Goal: Information Seeking & Learning: Find specific page/section

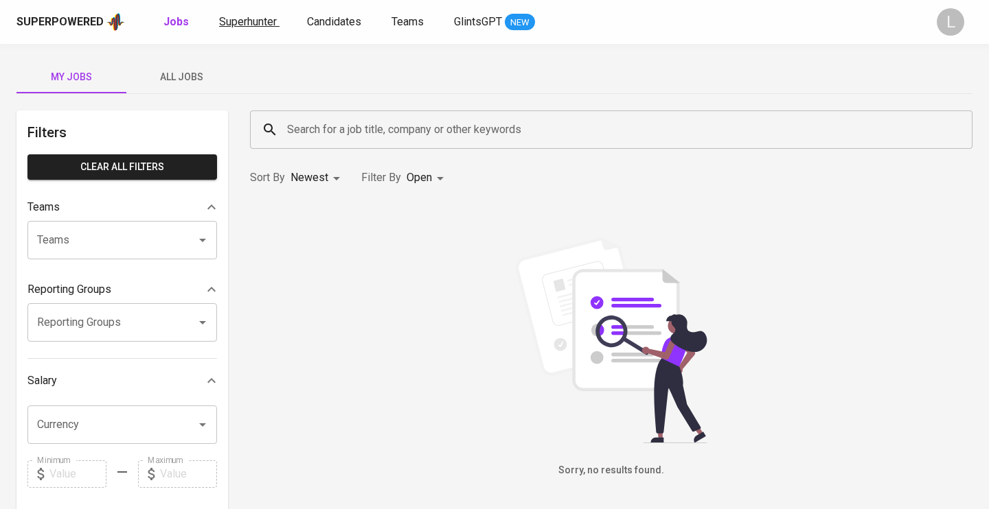
click at [265, 21] on span "Superhunter" at bounding box center [248, 21] width 58 height 13
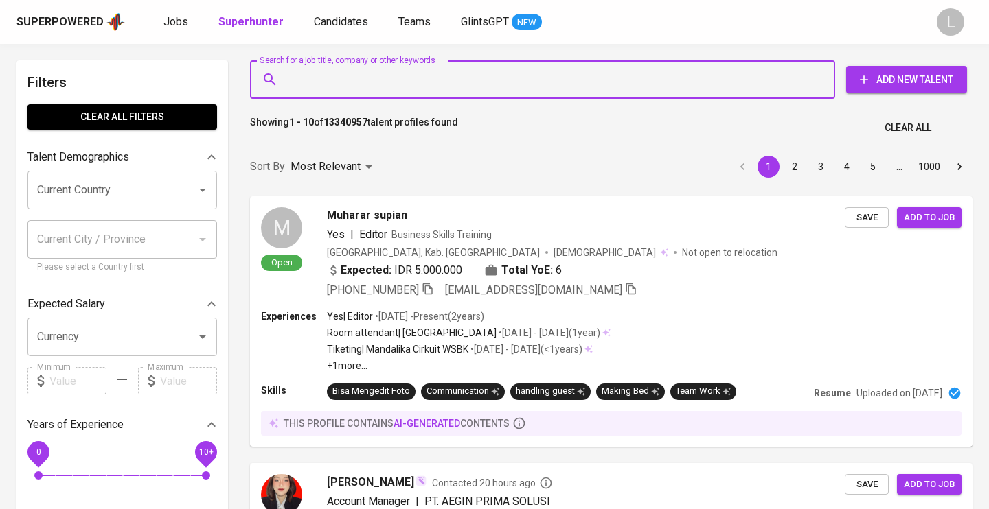
click at [388, 77] on input "Search for a job title, company or other keywords" at bounding box center [546, 80] width 524 height 26
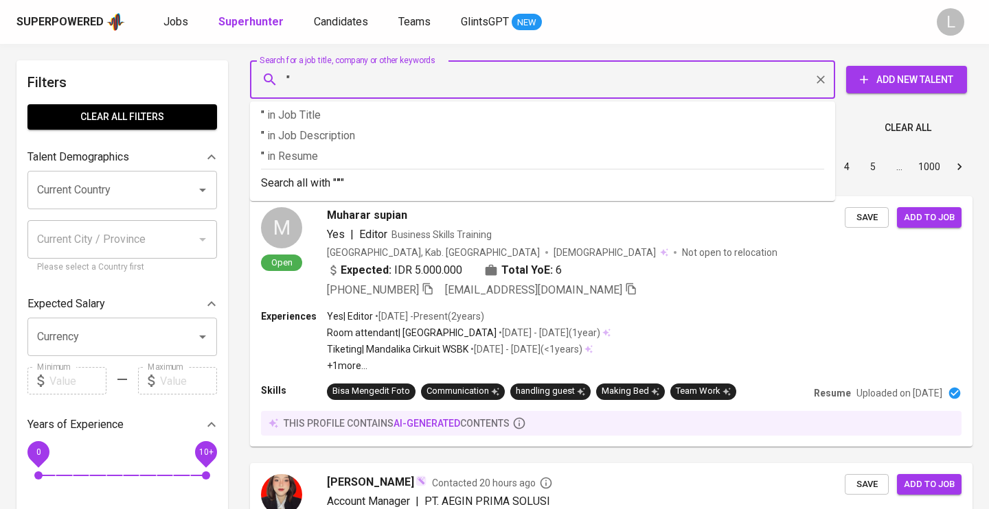
paste input "[EMAIL_ADDRESS][DOMAIN_NAME]"
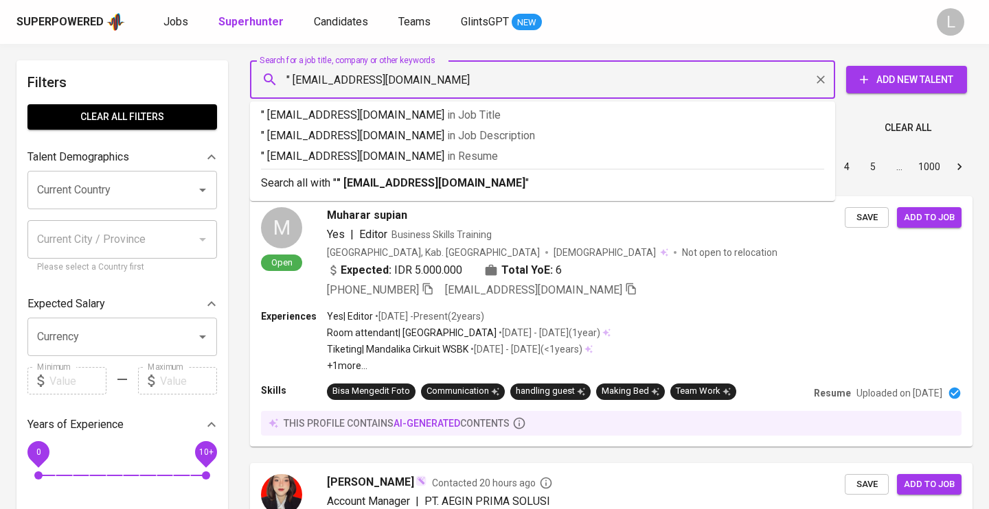
type input "" [EMAIL_ADDRESS][DOMAIN_NAME]""
click at [411, 152] on p "" [EMAIL_ADDRESS][DOMAIN_NAME]" in Resume" at bounding box center [542, 156] width 563 height 16
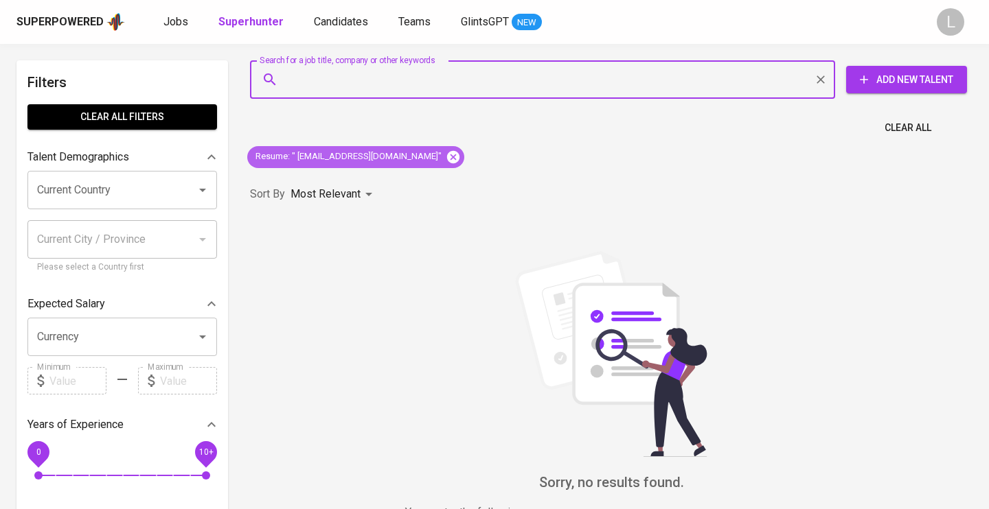
click at [446, 158] on icon at bounding box center [453, 157] width 15 height 15
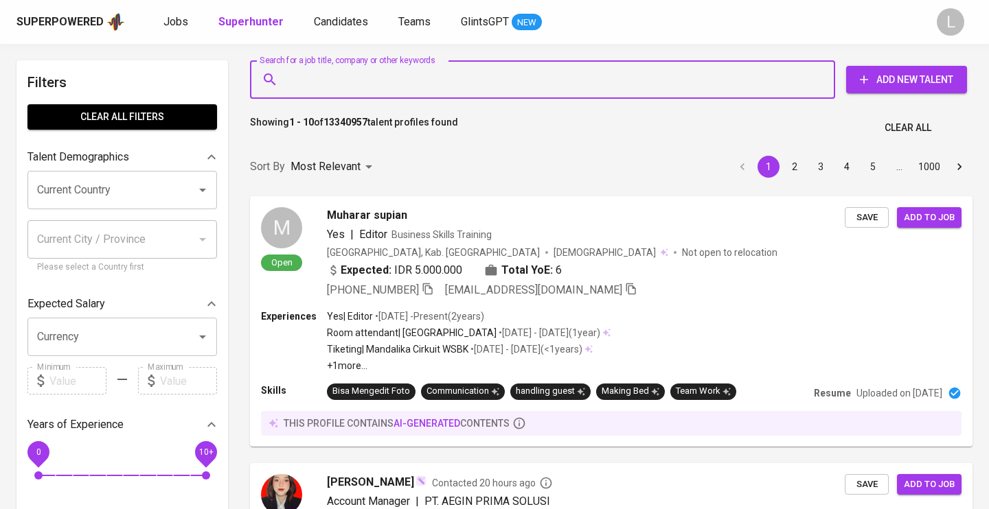
click at [313, 85] on input "Search for a job title, company or other keywords" at bounding box center [546, 80] width 524 height 26
click at [310, 77] on input "Search for a job title, company or other keywords" at bounding box center [546, 80] width 524 height 26
paste input "[EMAIL_ADDRESS][DOMAIN_NAME]"
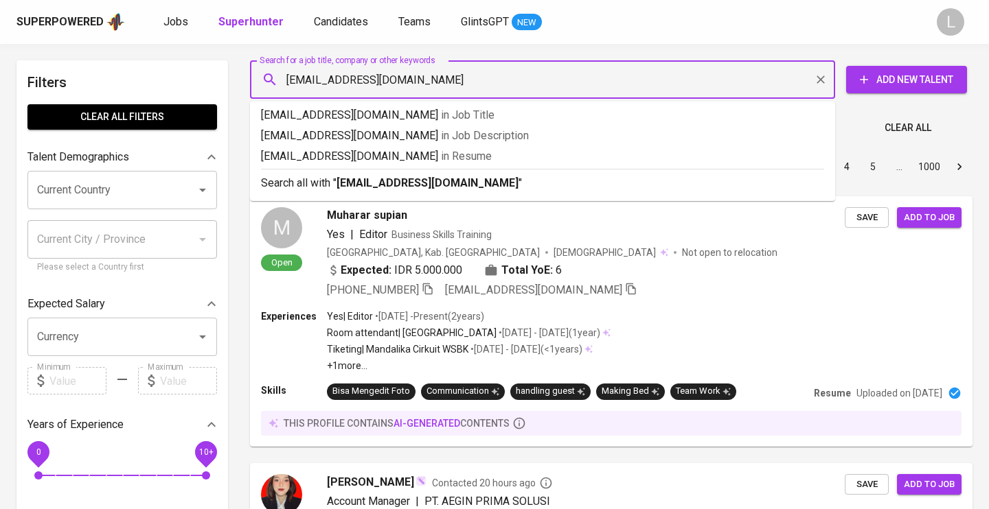
click at [288, 75] on input "[EMAIL_ADDRESS][DOMAIN_NAME]" at bounding box center [546, 80] width 524 height 26
click at [459, 81] on input ""[EMAIL_ADDRESS][DOMAIN_NAME]" at bounding box center [546, 80] width 524 height 26
type input ""[EMAIL_ADDRESS][DOMAIN_NAME]""
click at [494, 155] on p ""[EMAIL_ADDRESS][DOMAIN_NAME]" in Resume" at bounding box center [542, 156] width 563 height 16
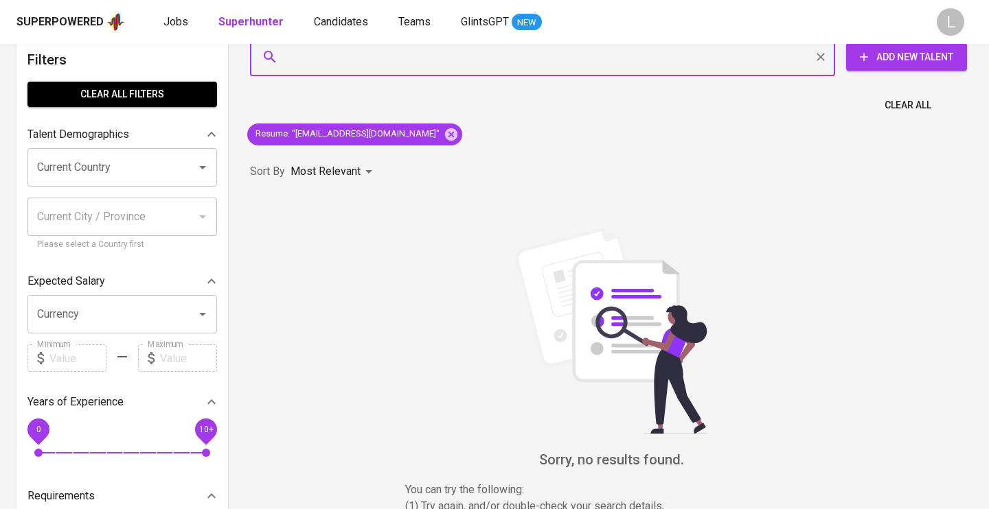
scroll to position [22, 0]
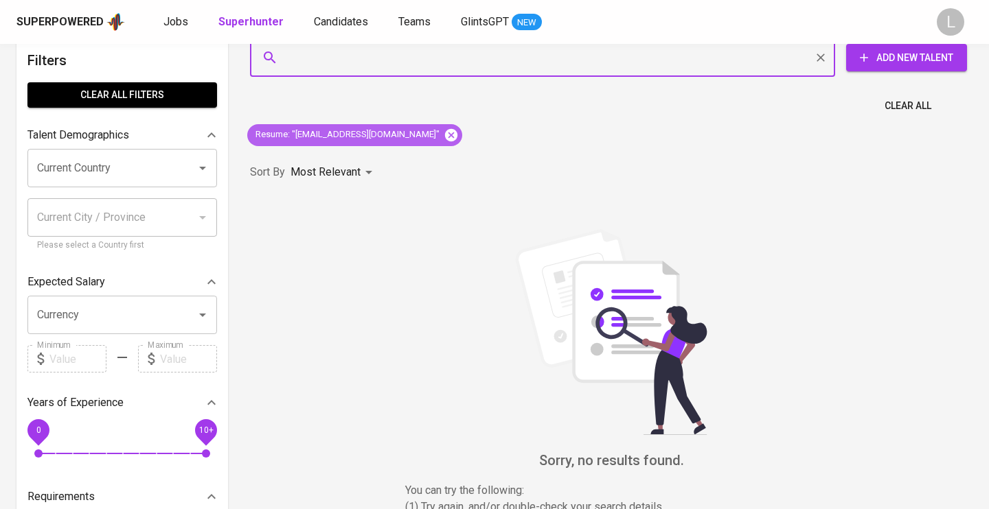
click at [445, 135] on icon at bounding box center [451, 134] width 12 height 12
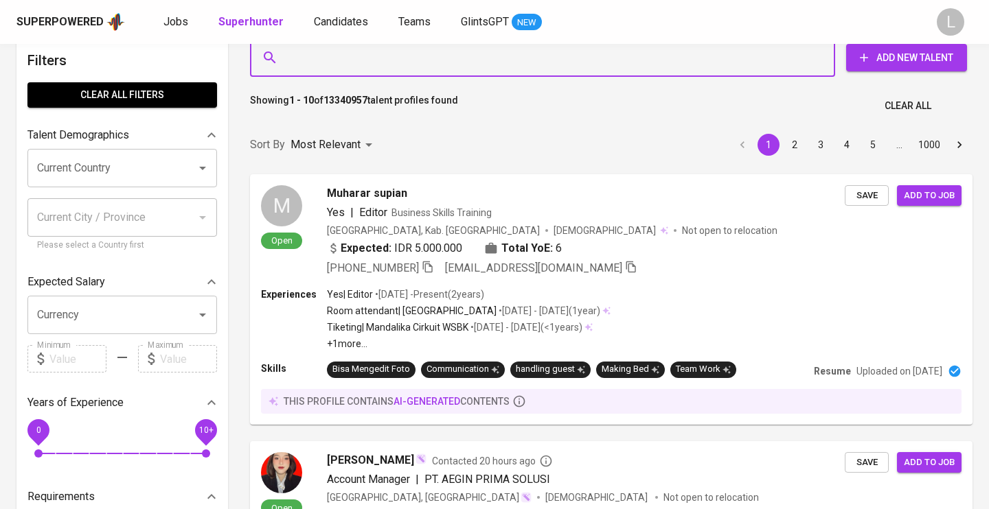
click at [411, 71] on input "Search for a job title, company or other keywords" at bounding box center [546, 58] width 524 height 26
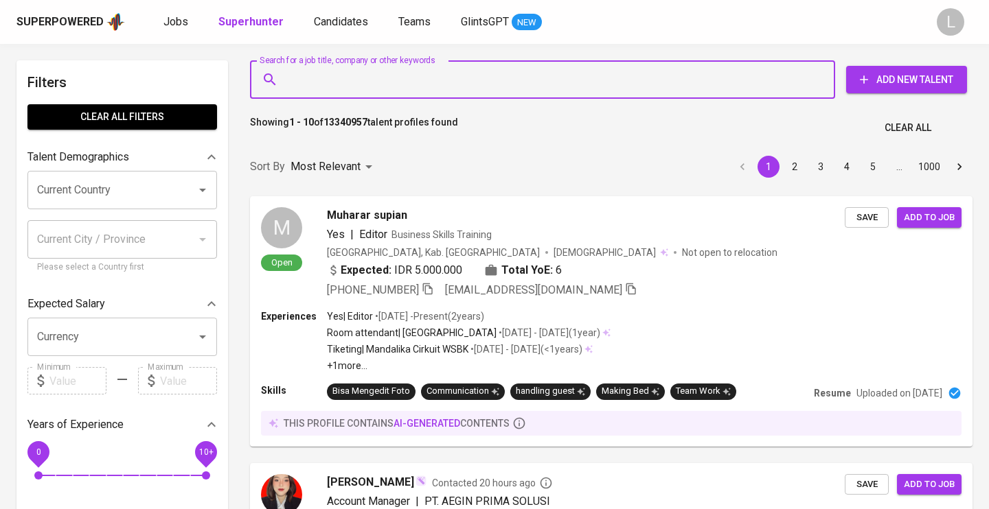
paste input "[EMAIL_ADDRESS][DOMAIN_NAME]"
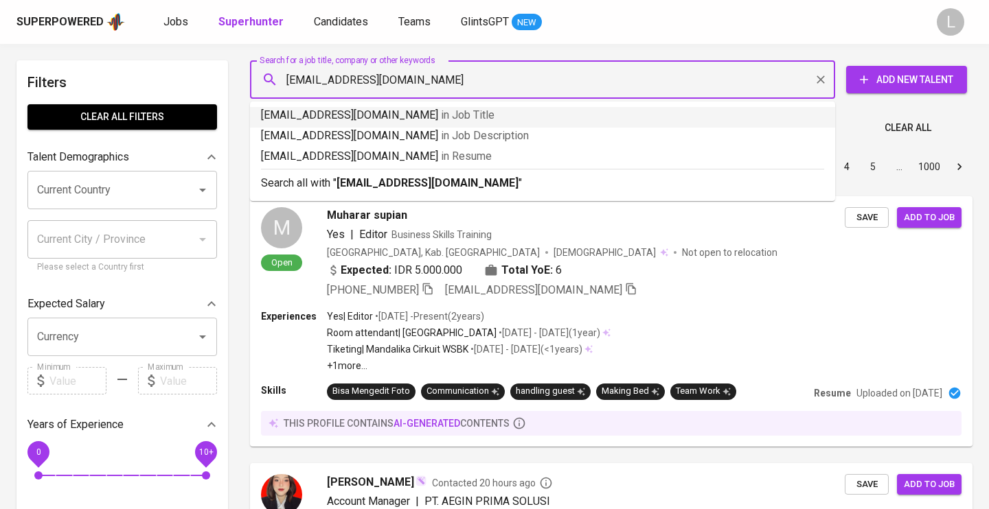
click at [288, 77] on input "[EMAIL_ADDRESS][DOMAIN_NAME]" at bounding box center [546, 80] width 524 height 26
click at [450, 74] on input ""[EMAIL_ADDRESS][DOMAIN_NAME]" at bounding box center [546, 80] width 524 height 26
type input ""[EMAIL_ADDRESS][DOMAIN_NAME]""
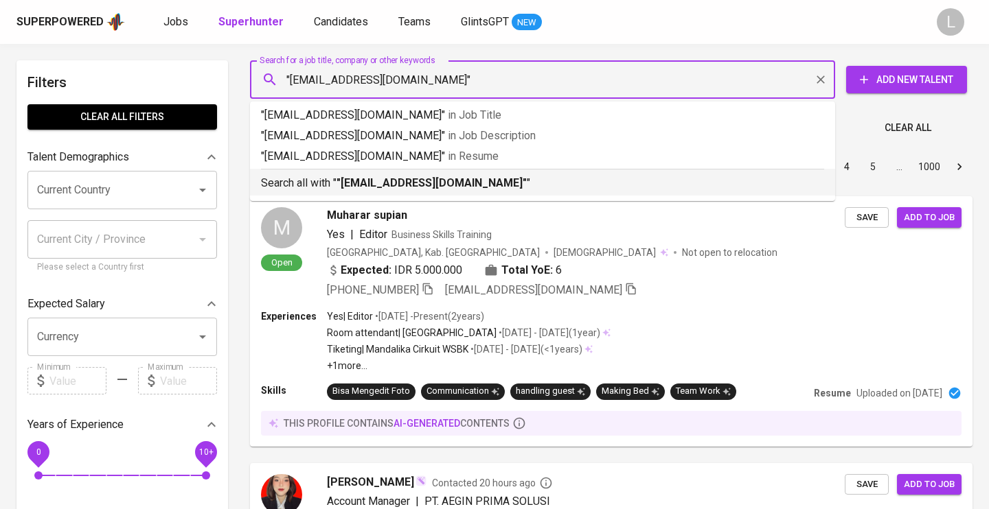
click at [463, 178] on b ""[EMAIL_ADDRESS][DOMAIN_NAME]"" at bounding box center [431, 182] width 190 height 13
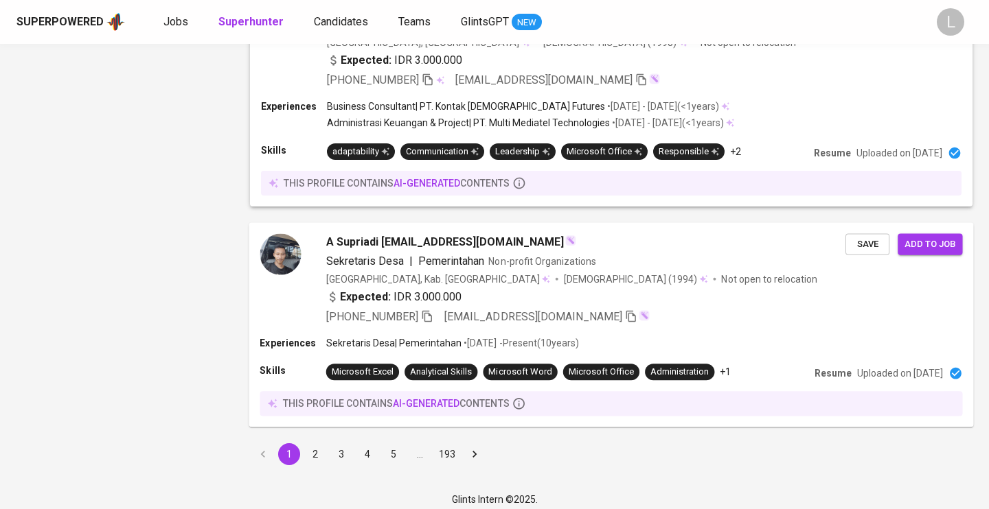
scroll to position [2261, 0]
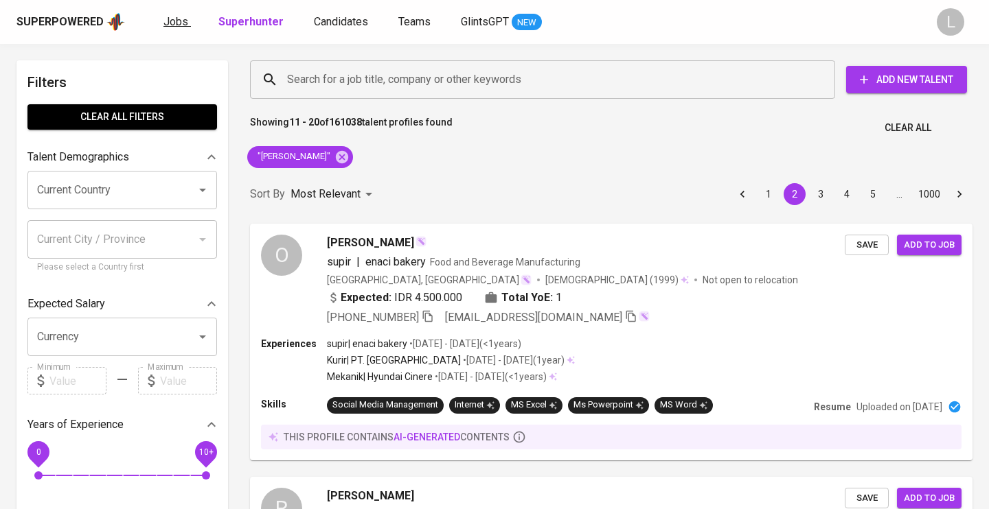
click at [168, 18] on span "Jobs" at bounding box center [175, 21] width 25 height 13
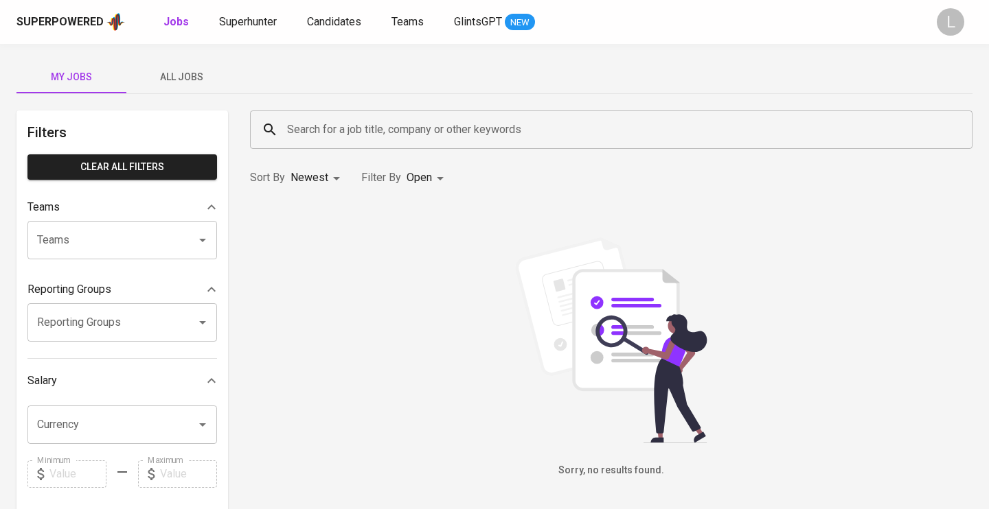
click at [189, 75] on span "All Jobs" at bounding box center [181, 77] width 93 height 17
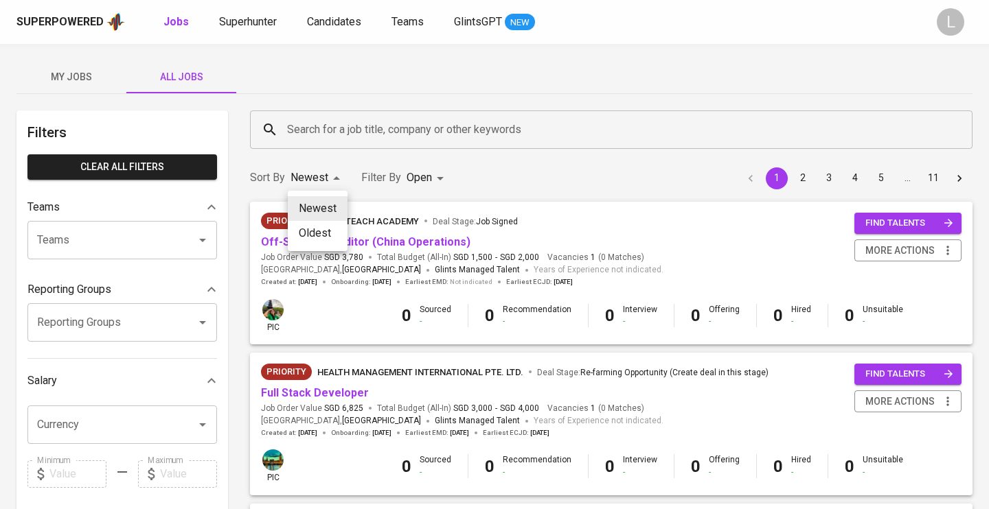
click at [327, 232] on li "Oldest" at bounding box center [318, 233] width 60 height 25
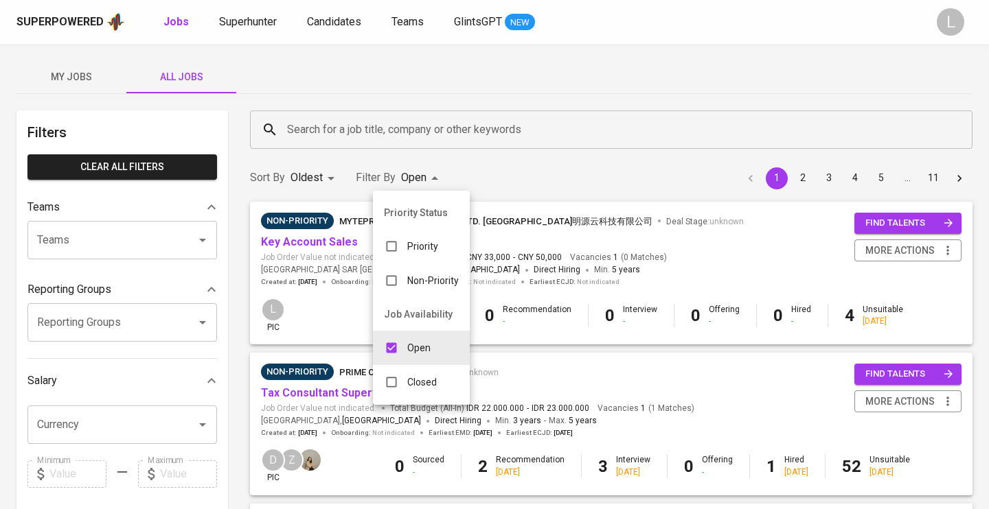
click at [420, 343] on p "Open" at bounding box center [418, 348] width 23 height 14
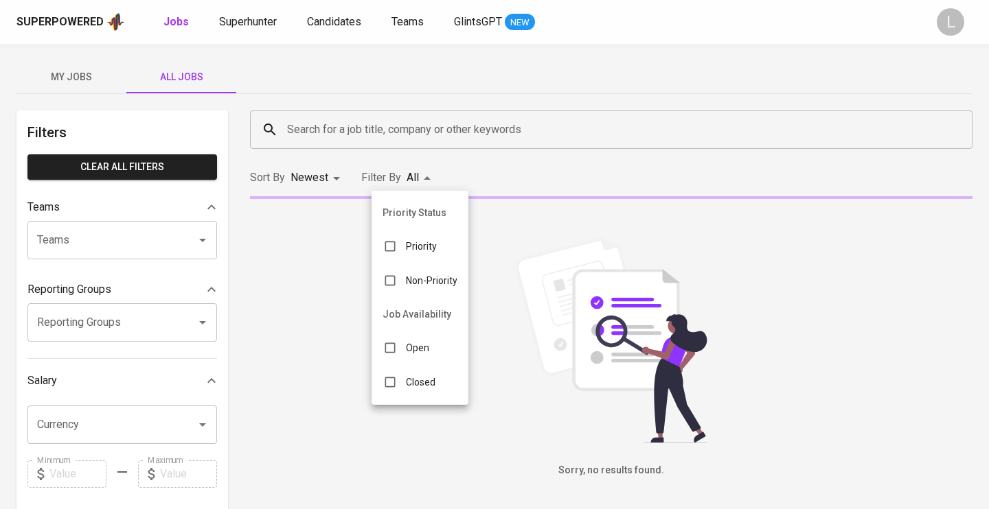
type input "NEWEST"
checkbox input "false"
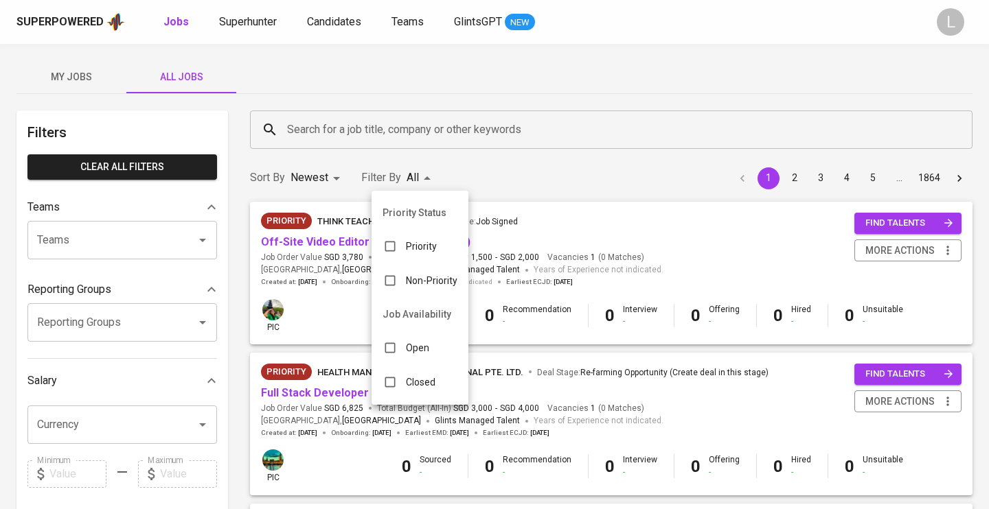
click at [424, 383] on p "Closed" at bounding box center [421, 383] width 30 height 14
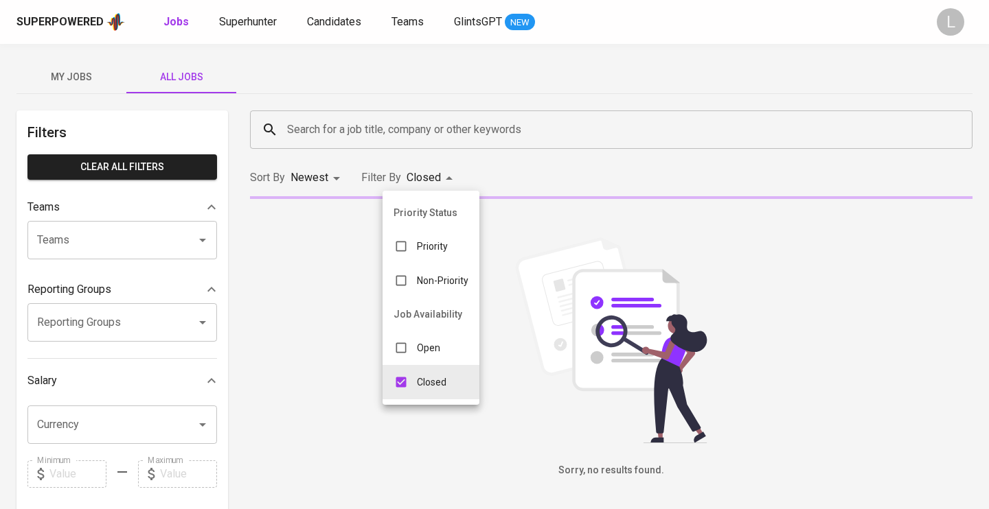
type input "CLOSE"
checkbox input "true"
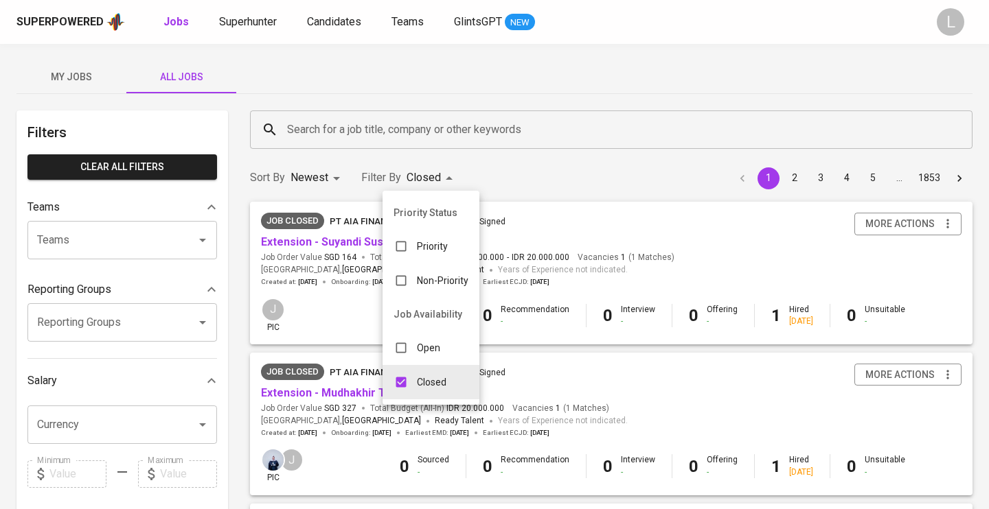
click at [538, 174] on div at bounding box center [494, 254] width 989 height 509
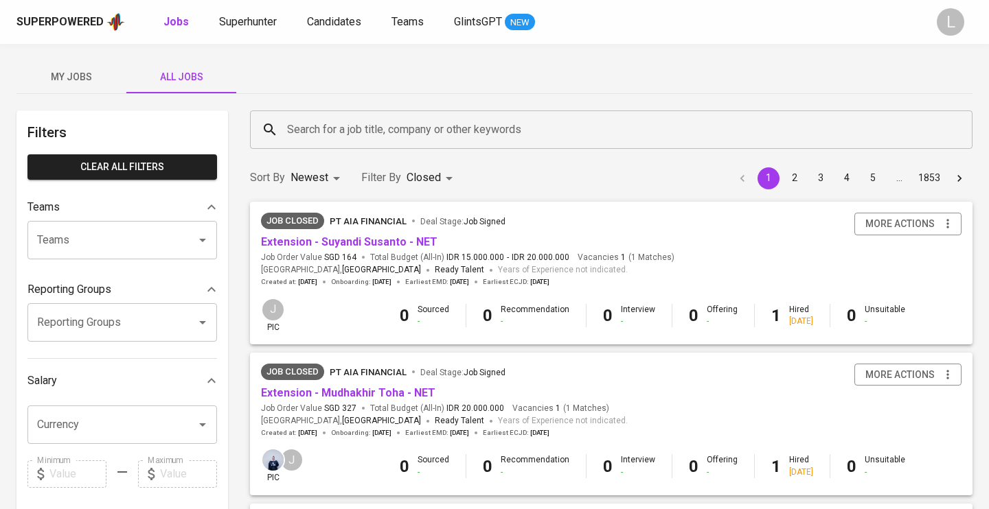
click at [954, 177] on icon "Go to next page" at bounding box center [959, 179] width 14 height 14
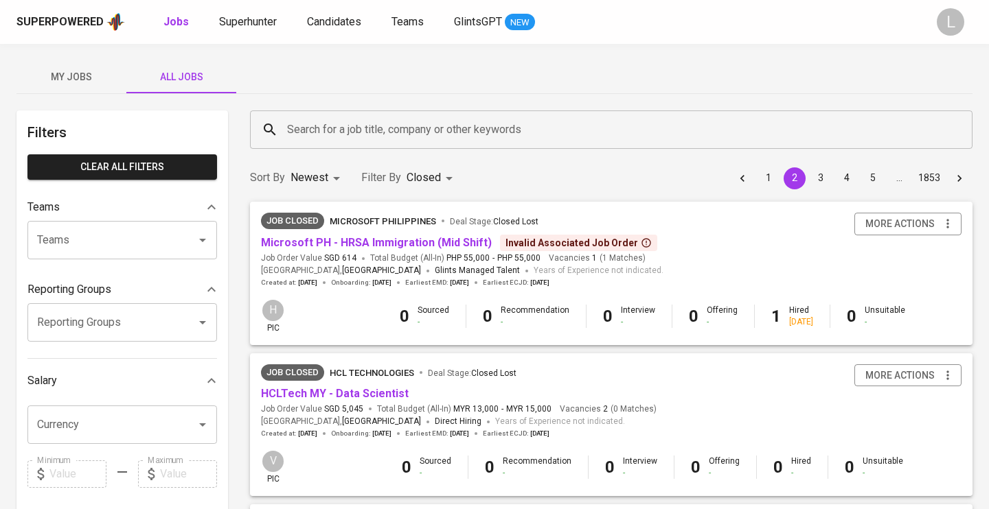
click at [186, 84] on span "All Jobs" at bounding box center [181, 77] width 93 height 17
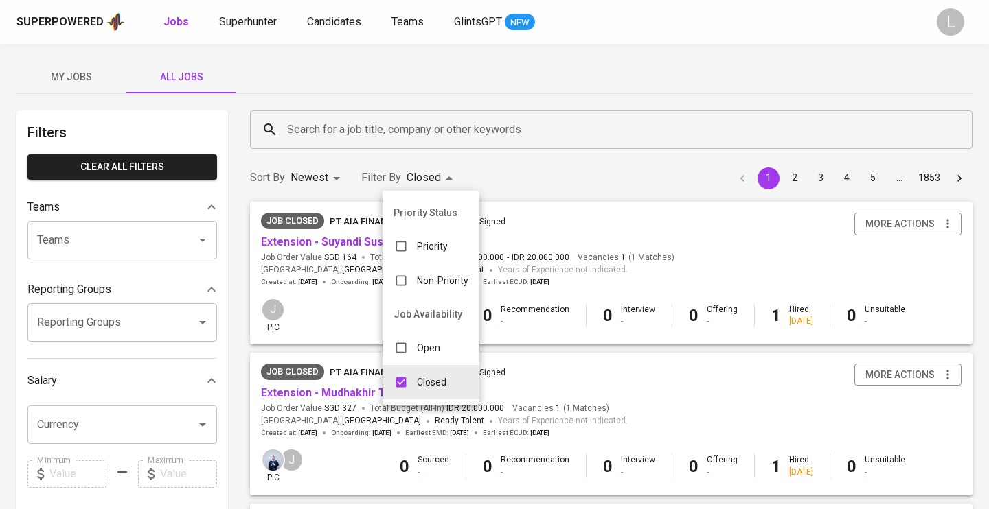
click at [538, 149] on div at bounding box center [494, 254] width 989 height 509
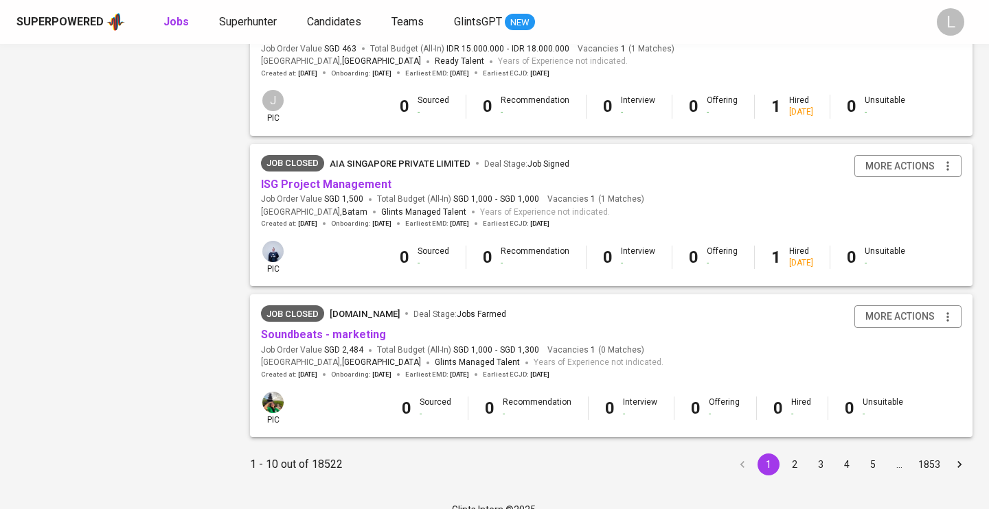
scroll to position [1265, 0]
click at [796, 454] on button "2" at bounding box center [794, 465] width 22 height 22
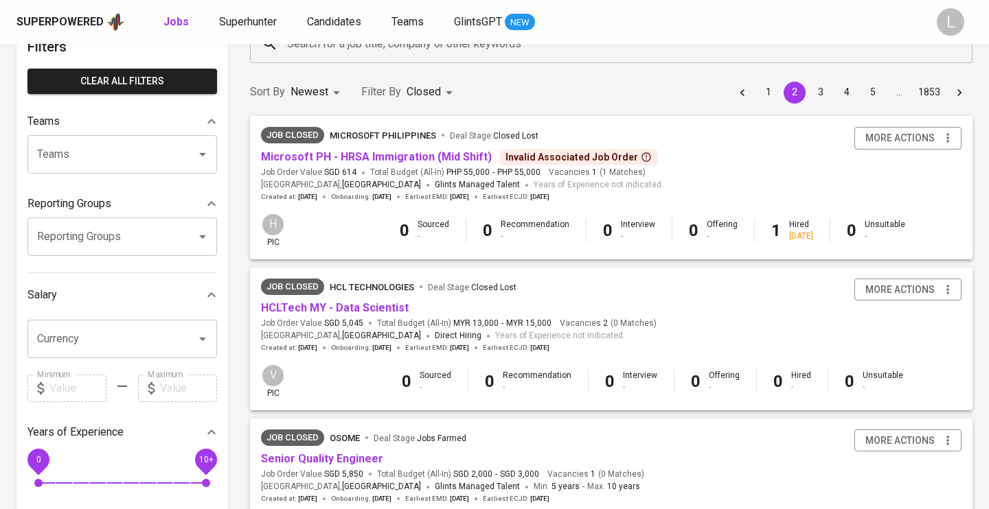
scroll to position [88, 0]
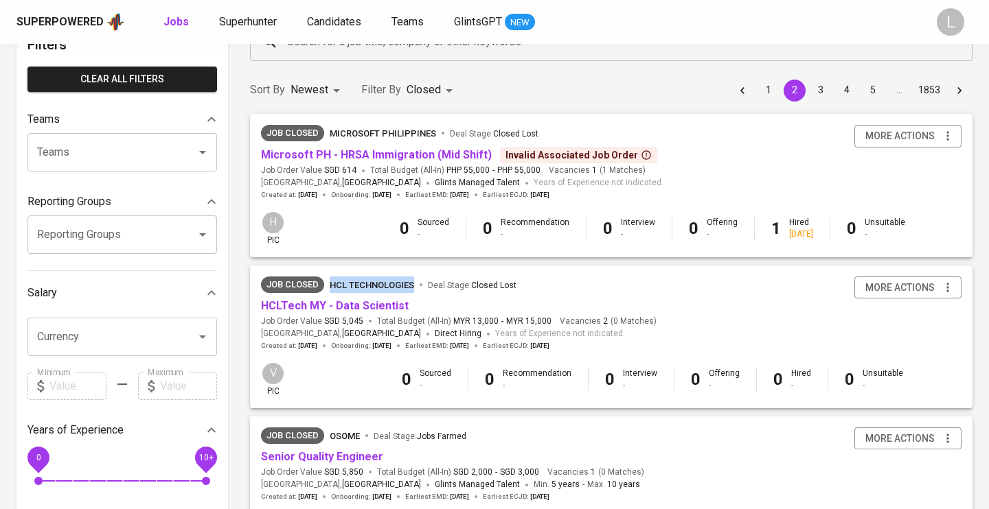
drag, startPoint x: 330, startPoint y: 266, endPoint x: 405, endPoint y: 291, distance: 79.7
click at [405, 291] on div "Job Closed HCL Technologies Deal Stage : Closed Lost HCLTech MY - Data Scientis…" at bounding box center [611, 314] width 722 height 96
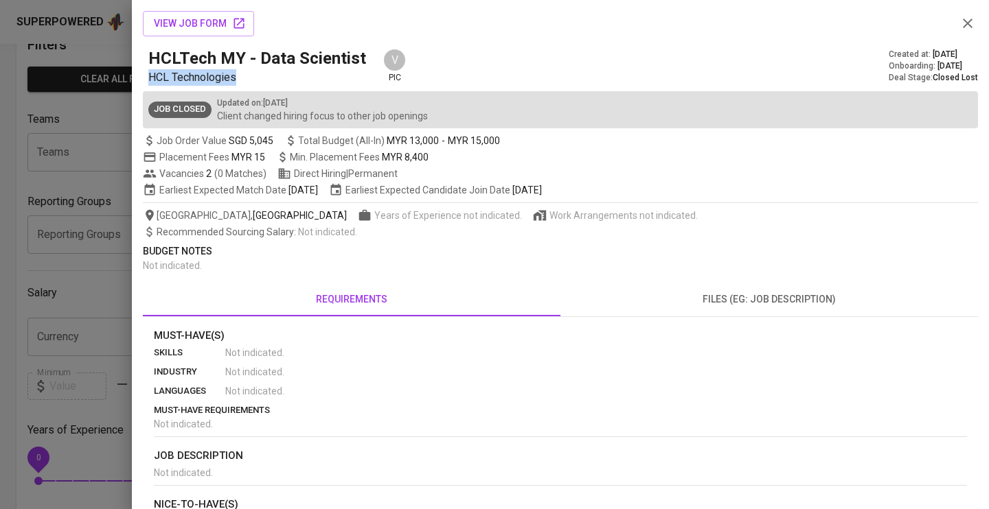
drag, startPoint x: 150, startPoint y: 77, endPoint x: 243, endPoint y: 78, distance: 92.7
click at [243, 78] on p "HCL Technologies" at bounding box center [259, 77] width 223 height 16
copy span "HCL Technologies"
click at [974, 17] on icon "button" at bounding box center [967, 23] width 16 height 16
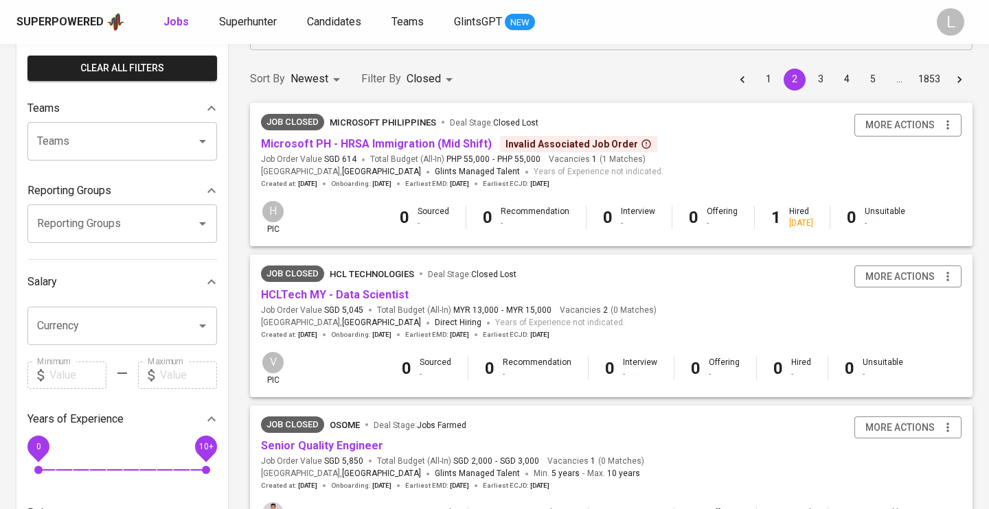
scroll to position [111, 0]
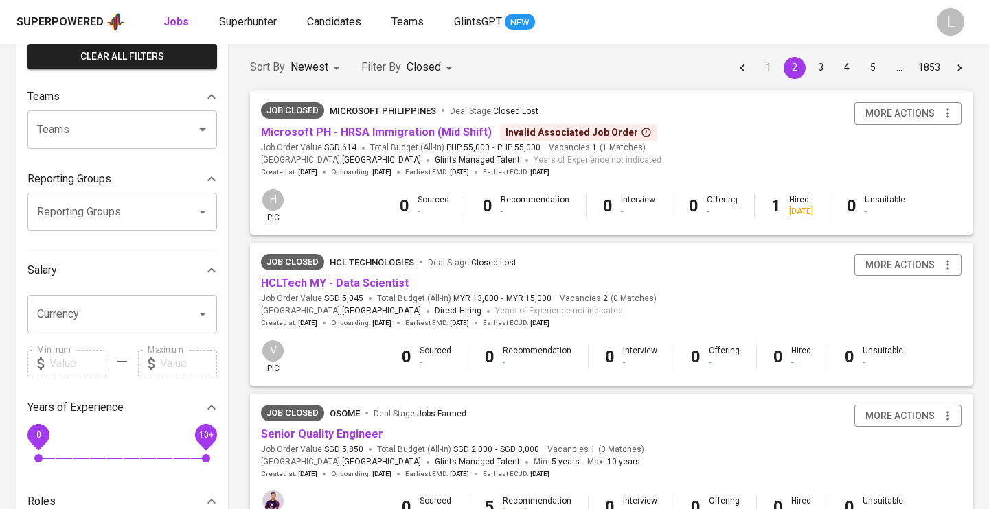
click at [204, 315] on icon "Open" at bounding box center [202, 314] width 16 height 16
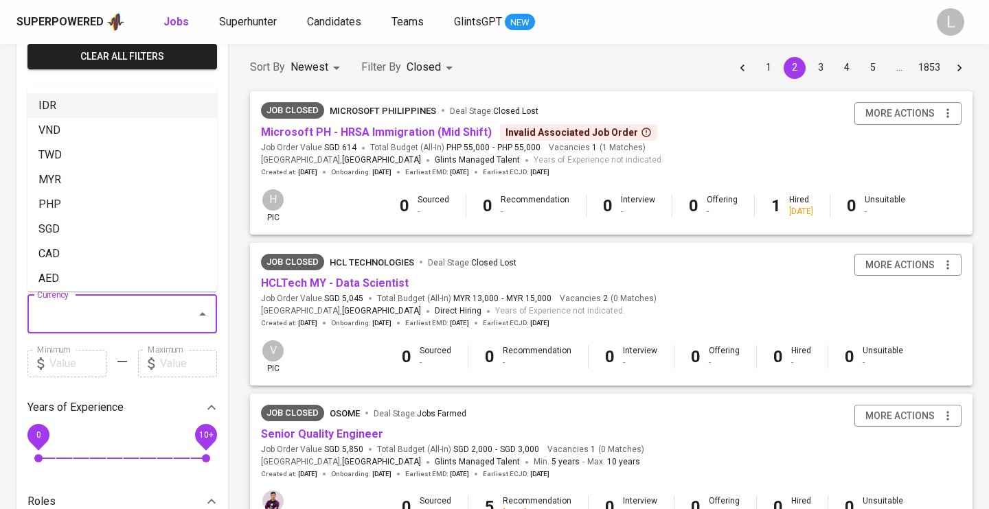
click at [58, 102] on li "IDR" at bounding box center [121, 105] width 189 height 25
type input "IDR"
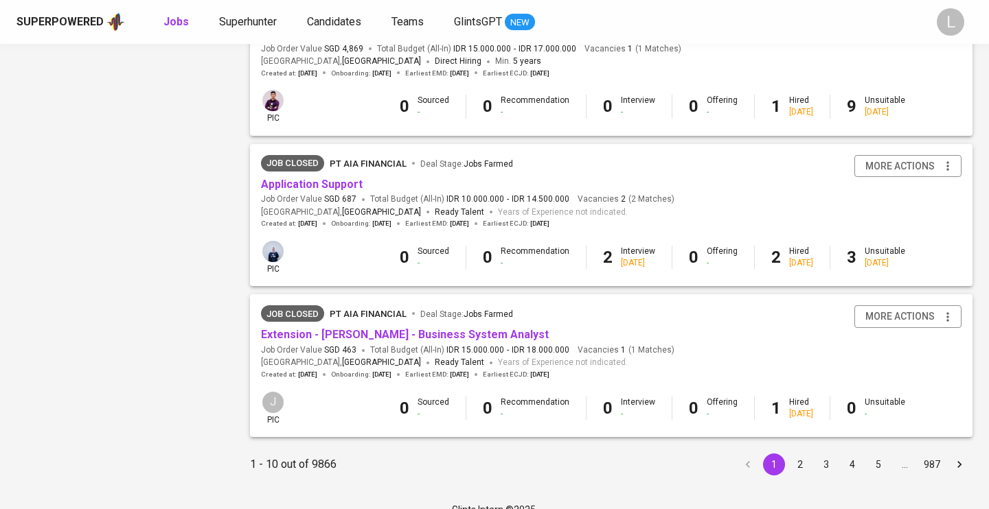
scroll to position [1265, 0]
drag, startPoint x: 330, startPoint y: 280, endPoint x: 406, endPoint y: 301, distance: 78.9
click at [406, 301] on div "Job Closed PT AIA FINANCIAL Deal Stage : Jobs Farmed Extension - Susilo Utomo P…" at bounding box center [611, 343] width 722 height 96
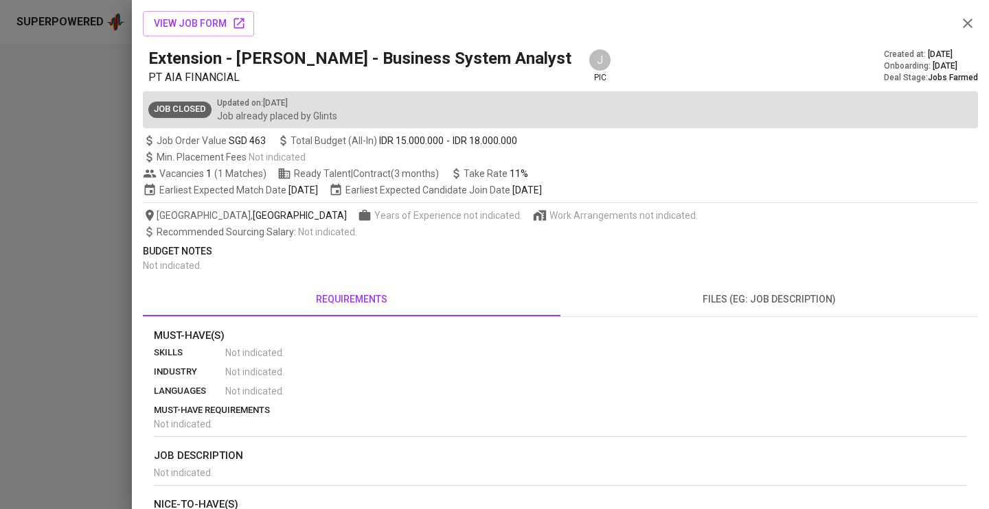
copy span "PT AIA FINANCIAL"
drag, startPoint x: 245, startPoint y: 77, endPoint x: 165, endPoint y: 74, distance: 80.4
click at [165, 74] on p "PT AIA FINANCIAL" at bounding box center [362, 77] width 428 height 16
copy span "AIA FINANCIAL"
click at [971, 16] on icon "button" at bounding box center [967, 23] width 16 height 16
